Goal: Check status: Check status

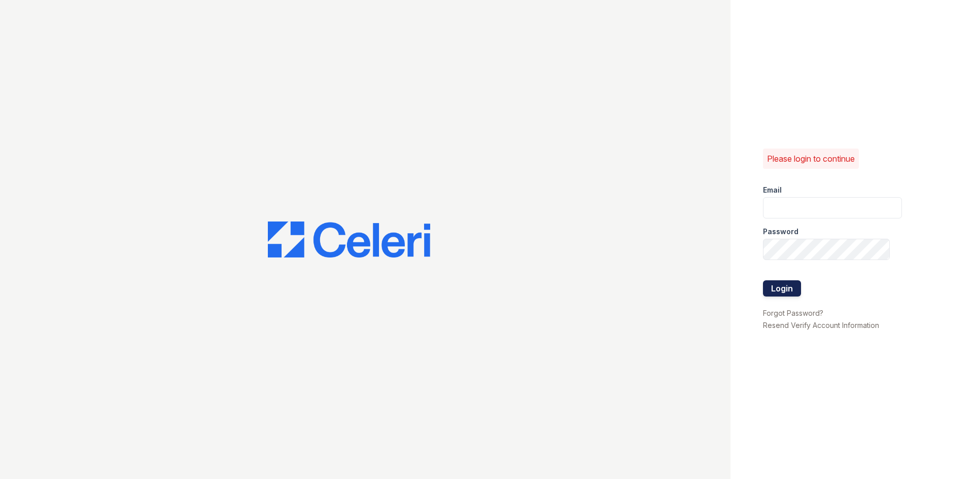
type input "Alane@trinity-pm.com"
click at [769, 290] on button "Login" at bounding box center [782, 288] width 38 height 16
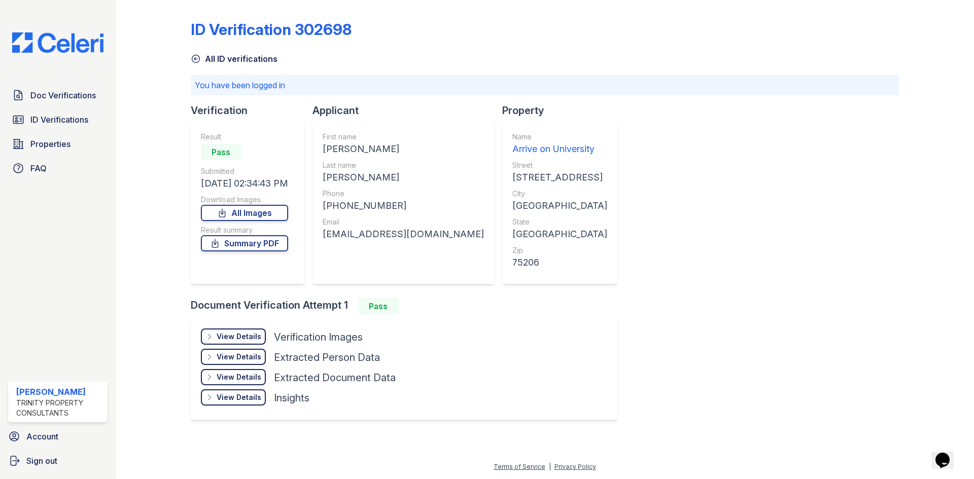
click at [253, 337] on div "View Details" at bounding box center [239, 337] width 45 height 10
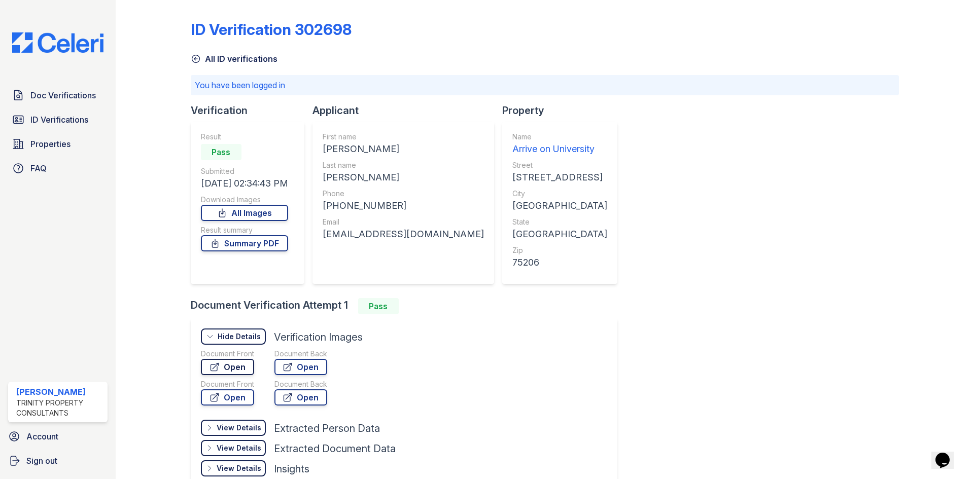
click at [242, 368] on link "Open" at bounding box center [227, 367] width 53 height 16
